Goal: Information Seeking & Learning: Check status

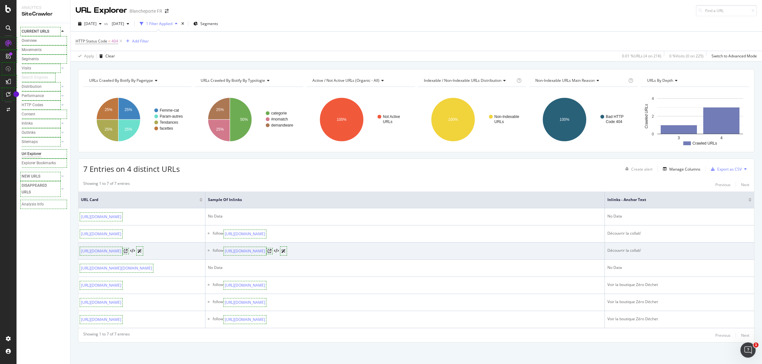
scroll to position [38, 0]
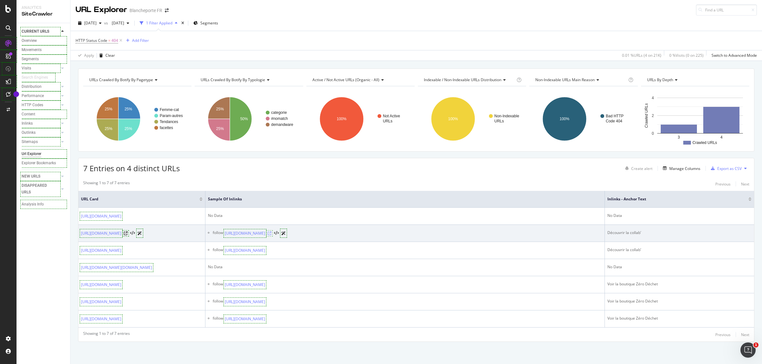
click at [271, 232] on icon at bounding box center [269, 234] width 4 height 4
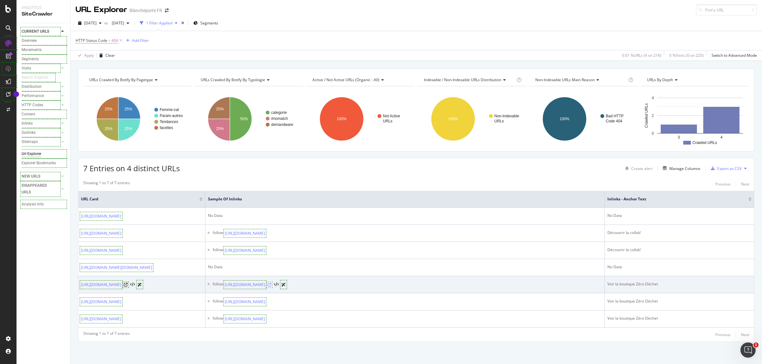
click at [271, 283] on icon at bounding box center [269, 285] width 4 height 4
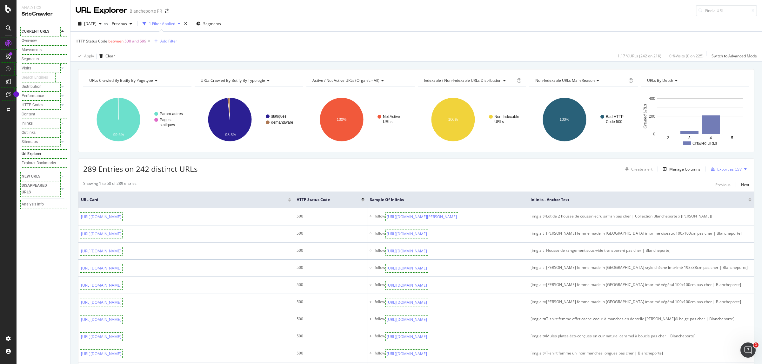
scroll to position [40, 0]
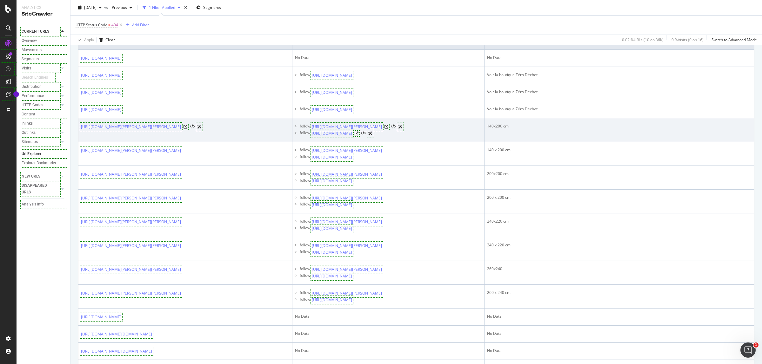
scroll to position [198, 0]
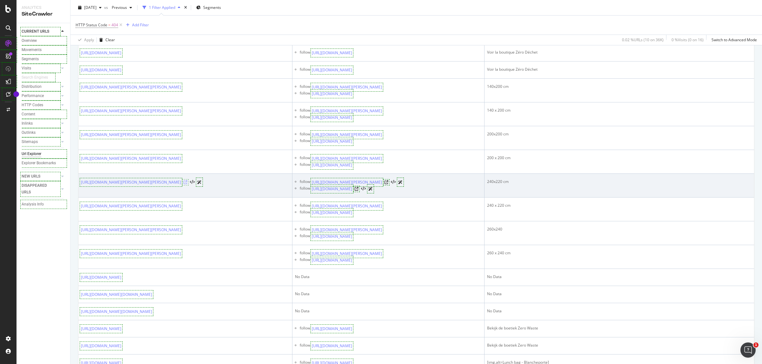
click at [187, 184] on icon at bounding box center [185, 183] width 4 height 4
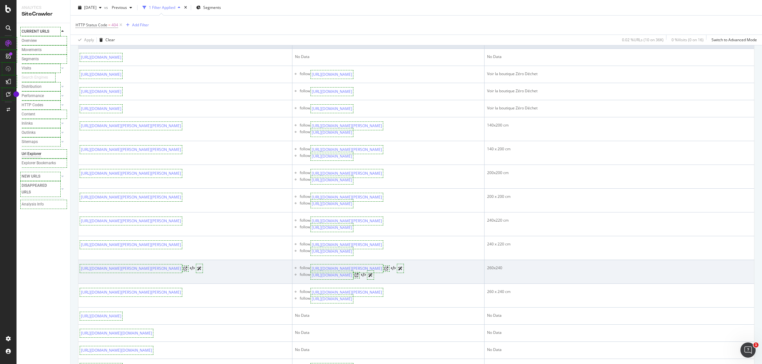
scroll to position [120, 0]
